Goal: Find specific fact: Find specific fact

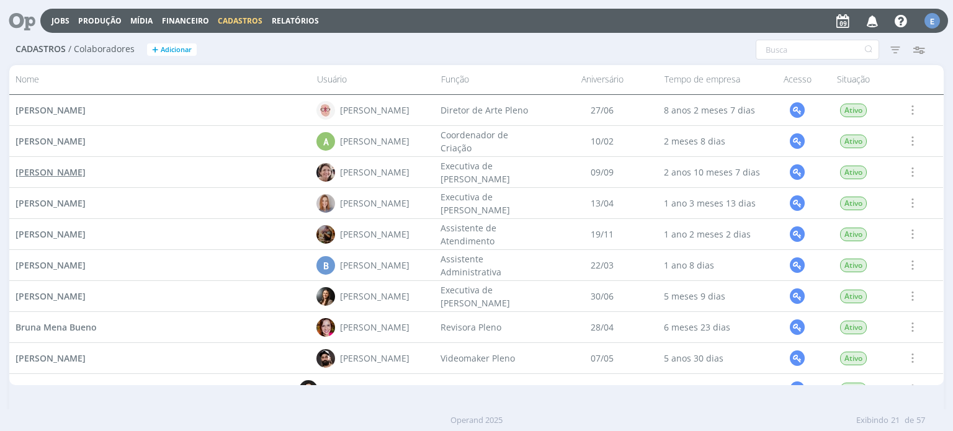
drag, startPoint x: 108, startPoint y: 172, endPoint x: 16, endPoint y: 171, distance: 91.8
click at [16, 171] on div "[PERSON_NAME]" at bounding box center [159, 172] width 301 height 30
copy span "[PERSON_NAME]"
click at [82, 173] on span "[PERSON_NAME]" at bounding box center [51, 172] width 70 height 12
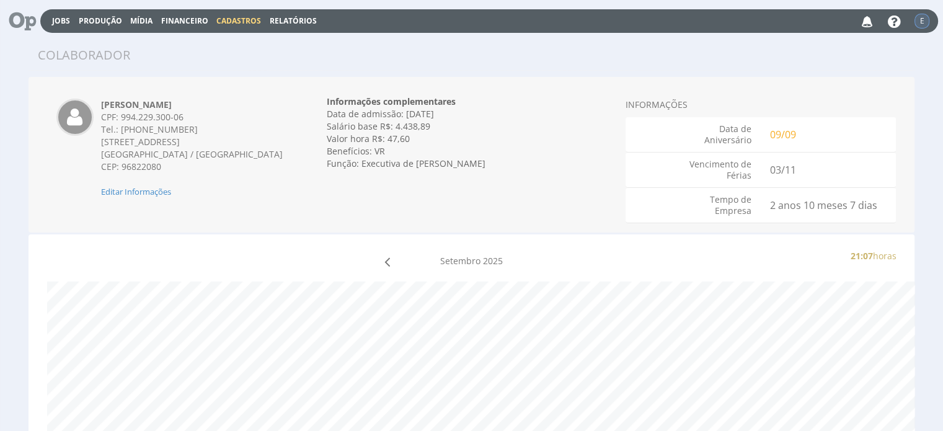
drag, startPoint x: 102, startPoint y: 141, endPoint x: 252, endPoint y: 140, distance: 150.1
click at [252, 140] on div "[STREET_ADDRESS]" at bounding box center [193, 142] width 184 height 12
copy span "[STREET_ADDRESS]"
drag, startPoint x: 122, startPoint y: 113, endPoint x: 185, endPoint y: 117, distance: 64.0
click at [185, 117] on div "CPF: 994.229.300-06" at bounding box center [193, 117] width 184 height 12
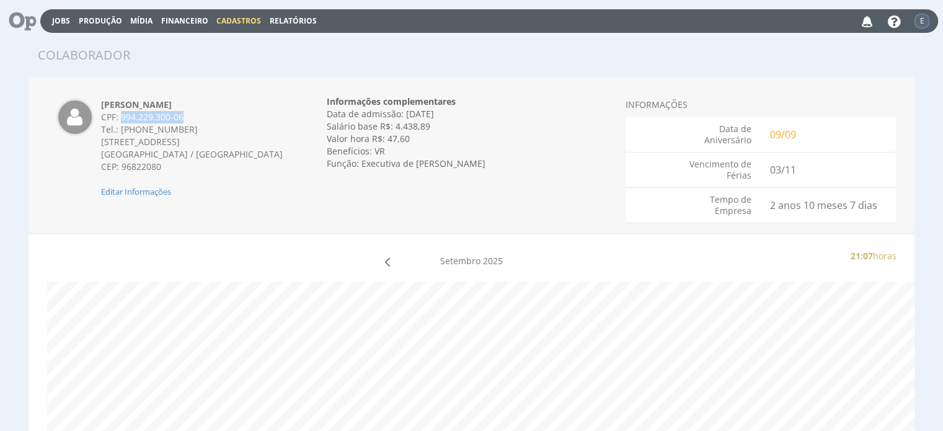
copy div "994.229.300-06"
drag, startPoint x: 404, startPoint y: 116, endPoint x: 452, endPoint y: 113, distance: 47.2
click at [452, 113] on div "Data de admissão: [DATE]" at bounding box center [472, 114] width 290 height 12
copy div "[DATE]"
